Goal: Task Accomplishment & Management: Use online tool/utility

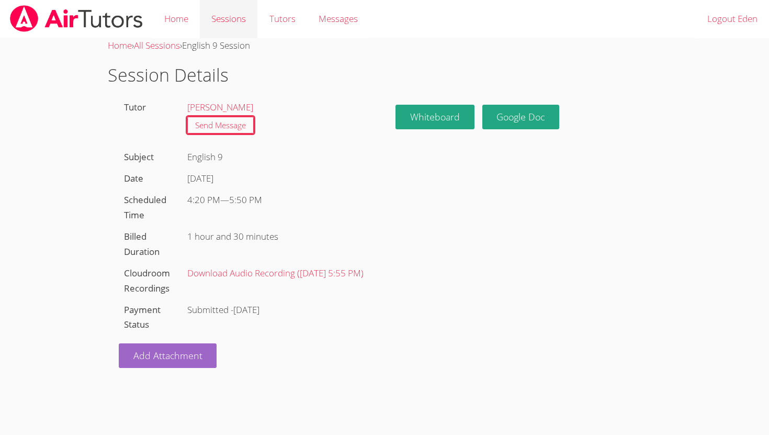
click at [230, 17] on link "Sessions" at bounding box center [229, 19] width 58 height 38
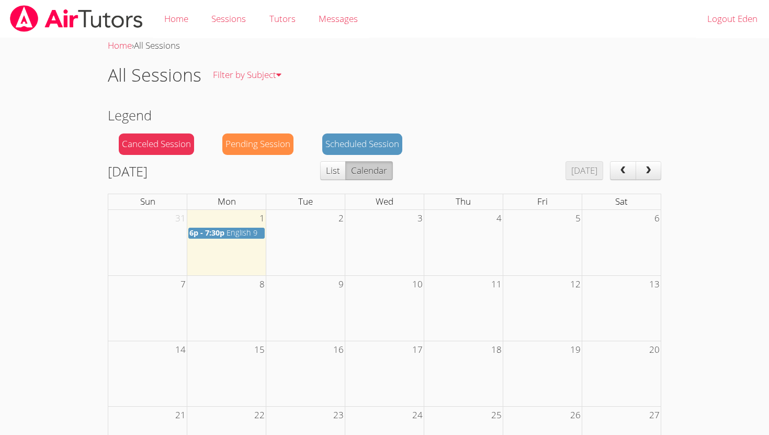
click at [223, 237] on span "6p - 7:30p" at bounding box center [206, 233] width 35 height 10
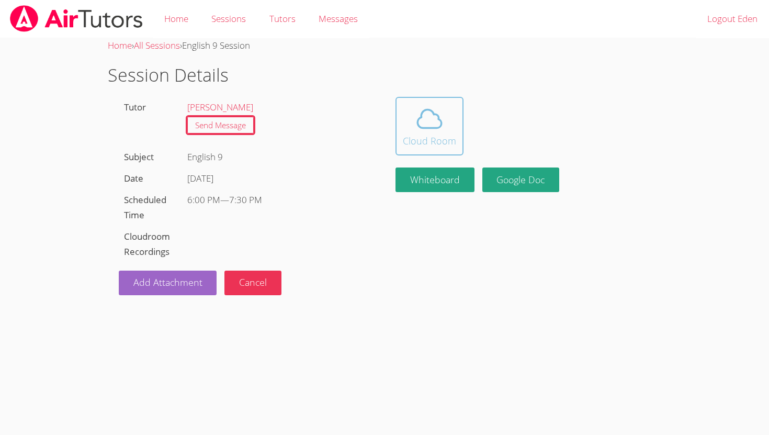
click at [426, 138] on div "Cloud Room" at bounding box center [429, 140] width 53 height 15
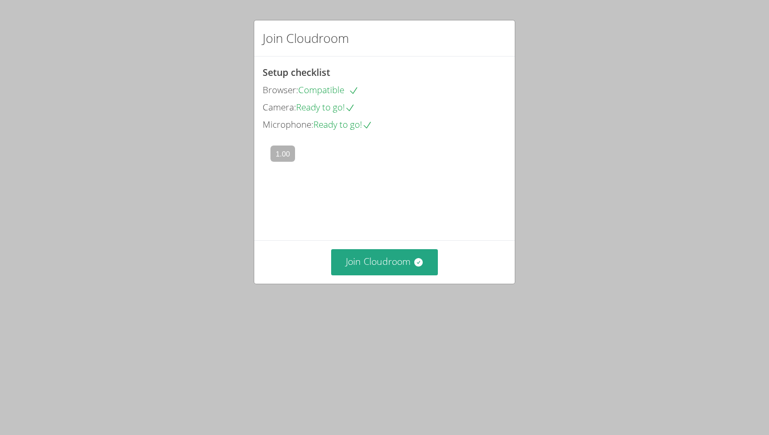
click at [398, 283] on div "Join Cloudroom" at bounding box center [384, 261] width 261 height 43
click at [391, 275] on button "Join Cloudroom" at bounding box center [384, 262] width 107 height 26
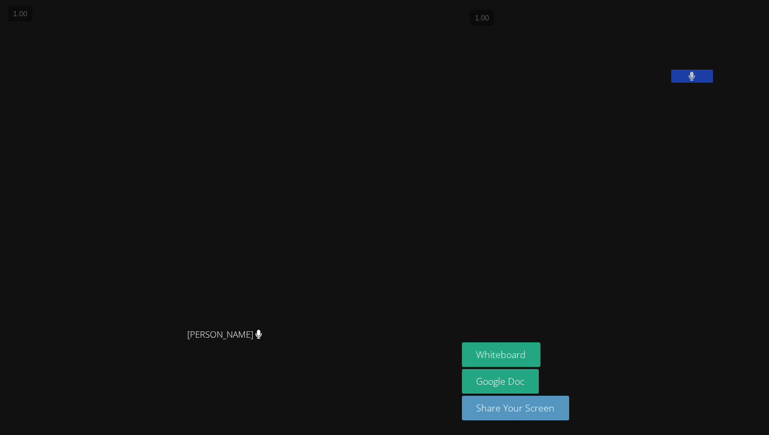
click at [695, 81] on icon at bounding box center [691, 76] width 7 height 9
click at [697, 81] on icon at bounding box center [691, 76] width 11 height 9
click at [559, 406] on button "Share Your Screen" at bounding box center [516, 408] width 108 height 25
click at [643, 433] on aside "E den [PERSON_NAME] Whiteboard Google Doc Share Your Screen Loading..." at bounding box center [589, 217] width 262 height 435
click at [640, 417] on div "Whiteboard Google Doc Share Your Screen Loading..." at bounding box center [588, 384] width 253 height 87
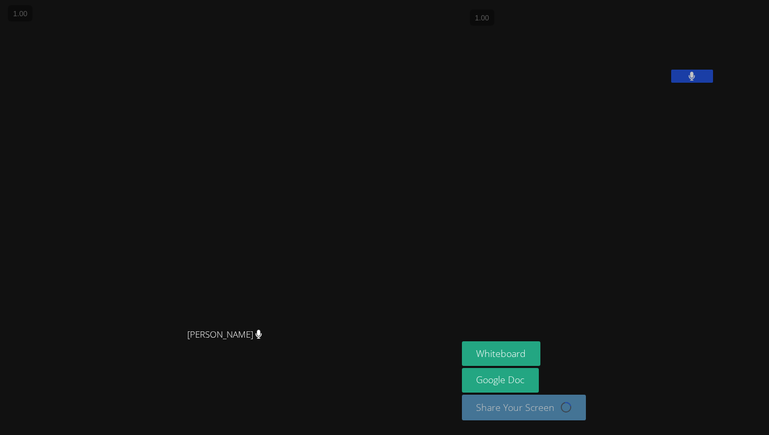
click at [619, 83] on video at bounding box center [540, 43] width 157 height 78
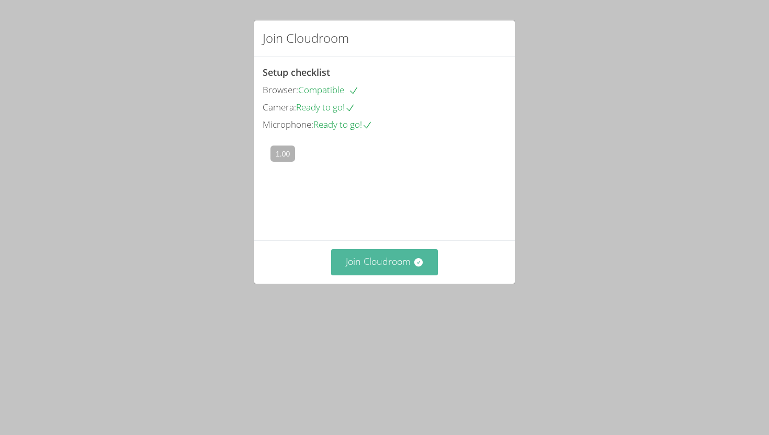
click at [374, 275] on button "Join Cloudroom" at bounding box center [384, 262] width 107 height 26
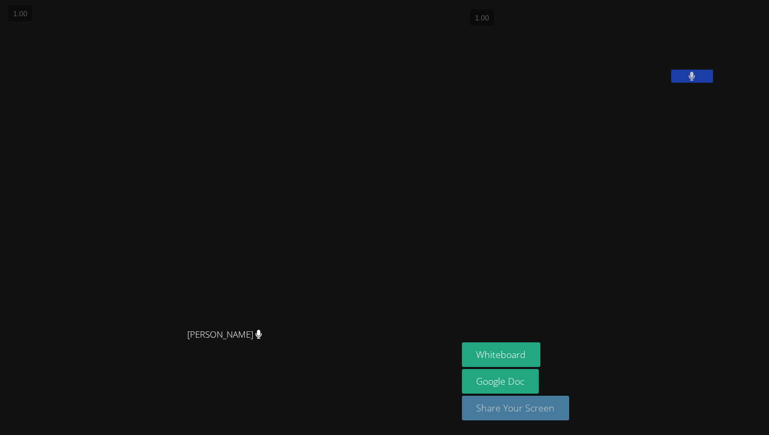
click at [552, 417] on button "Share Your Screen" at bounding box center [516, 408] width 108 height 25
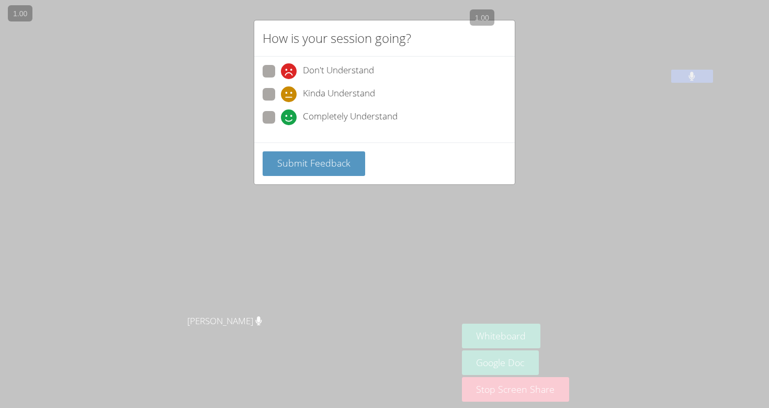
click at [281, 125] on span at bounding box center [281, 125] width 0 height 0
click at [281, 112] on input "Completely Understand" at bounding box center [285, 115] width 9 height 9
radio input "true"
click at [284, 160] on span "Submit Feedback" at bounding box center [313, 162] width 73 height 13
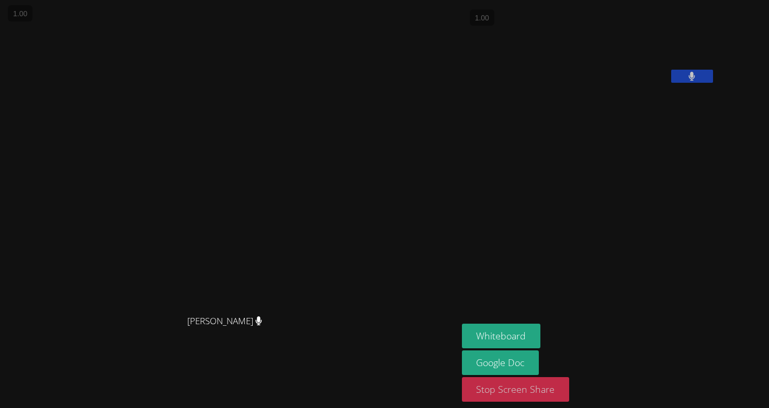
click at [534, 389] on button "Stop Screen Share" at bounding box center [516, 389] width 108 height 25
